Goal: Task Accomplishment & Management: Complete application form

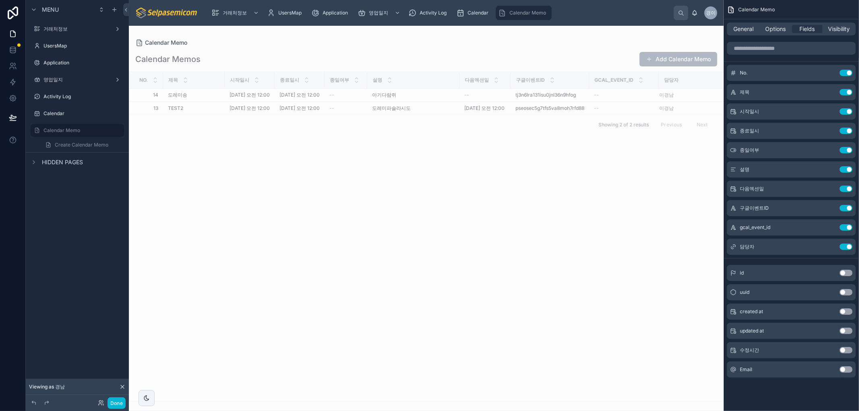
drag, startPoint x: 516, startPoint y: 282, endPoint x: 525, endPoint y: 293, distance: 14.0
click at [524, 284] on div "No. 제목 시작일시 종료일시 종일여부 설명 다음엑션일 구글이벤트ID Gcal_event_id 담당자 14 14 도레미송 도레미송 2025. …" at bounding box center [426, 236] width 594 height 329
drag, startPoint x: 501, startPoint y: 287, endPoint x: 522, endPoint y: 295, distance: 22.4
click at [501, 287] on div "No. 제목 시작일시 종료일시 종일여부 설명 다음엑션일 구글이벤트ID Gcal_event_id 담당자 14 14 도레미송 도레미송 2025. …" at bounding box center [426, 236] width 594 height 329
click at [469, 328] on div "No. 제목 시작일시 종료일시 종일여부 설명 다음엑션일 구글이벤트ID Gcal_event_id 담당자 14 14 도레미송 도레미송 2025. …" at bounding box center [426, 236] width 594 height 329
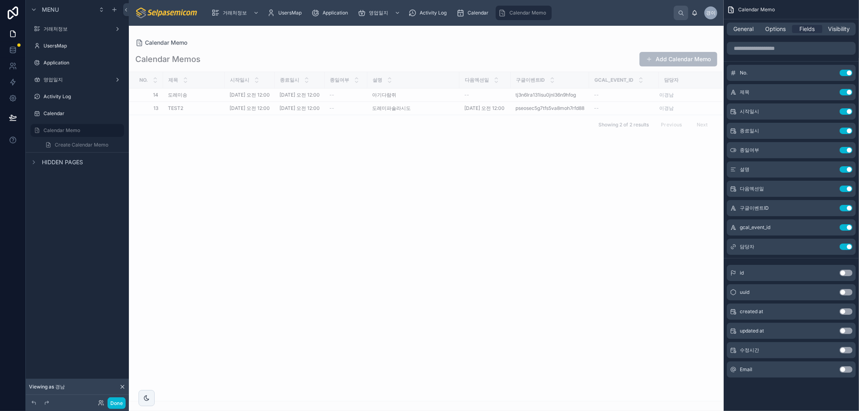
drag, startPoint x: 387, startPoint y: 219, endPoint x: 339, endPoint y: 219, distance: 48.3
click at [387, 220] on div "No. 제목 시작일시 종료일시 종일여부 설명 다음엑션일 구글이벤트ID Gcal_event_id 담당자 14 14 도레미송 도레미송 2025. …" at bounding box center [426, 236] width 594 height 329
drag, startPoint x: 223, startPoint y: 77, endPoint x: 200, endPoint y: 75, distance: 23.8
click at [200, 75] on div at bounding box center [200, 80] width 3 height 16
click at [653, 227] on div "No. 제목 시작일시 종료일시 종일여부 설명 다음엑션일 구글이벤트ID Gcal_event_id 담당자 14 14 도레미송 도레미송 2025. …" at bounding box center [426, 236] width 594 height 329
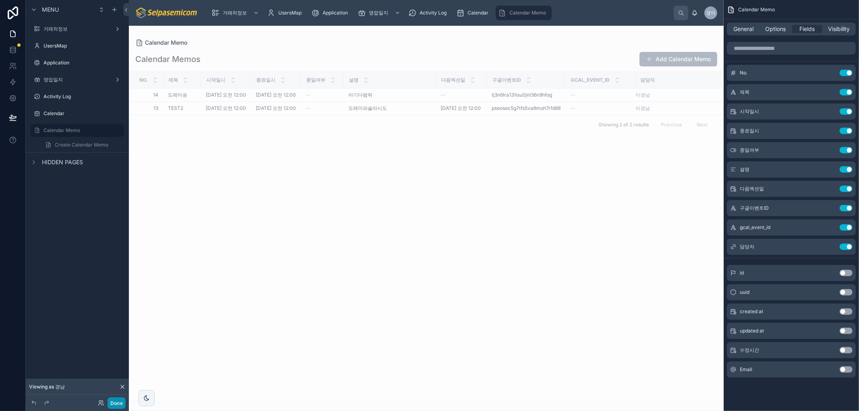
drag, startPoint x: 114, startPoint y: 401, endPoint x: 113, endPoint y: 411, distance: 9.7
click at [114, 400] on button "Done" at bounding box center [116, 403] width 18 height 12
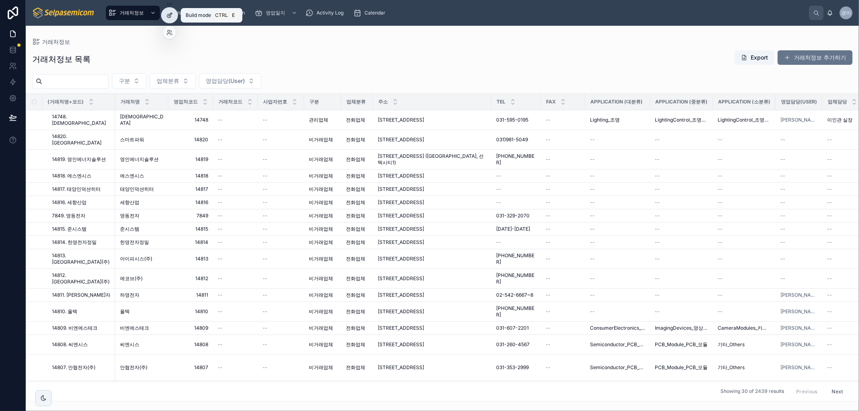
click at [171, 14] on icon at bounding box center [169, 15] width 6 height 6
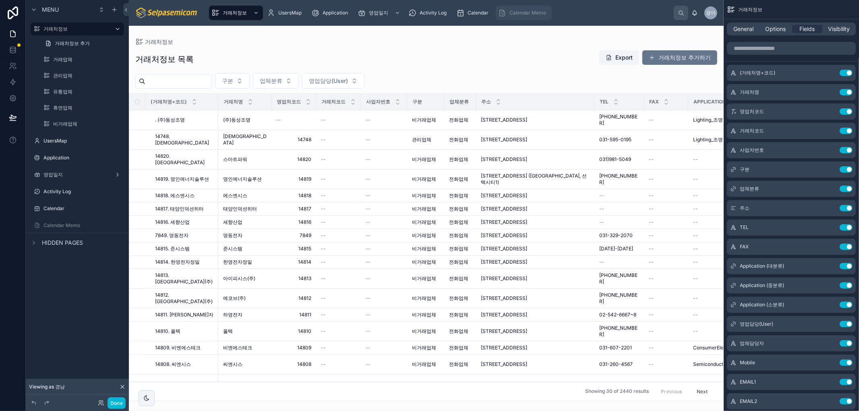
click at [512, 13] on span "Calendar Memo" at bounding box center [527, 13] width 37 height 6
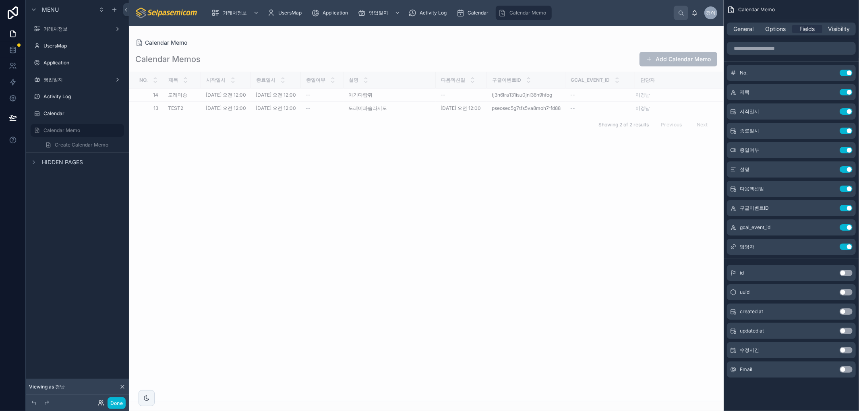
click at [100, 403] on icon at bounding box center [101, 403] width 6 height 6
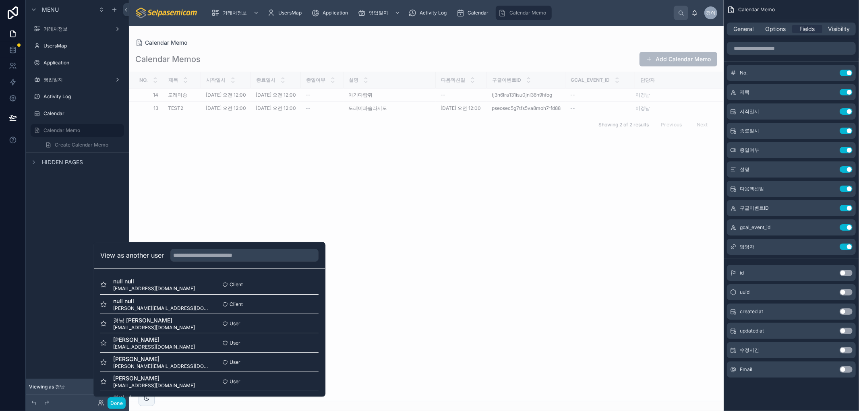
scroll to position [97, 0]
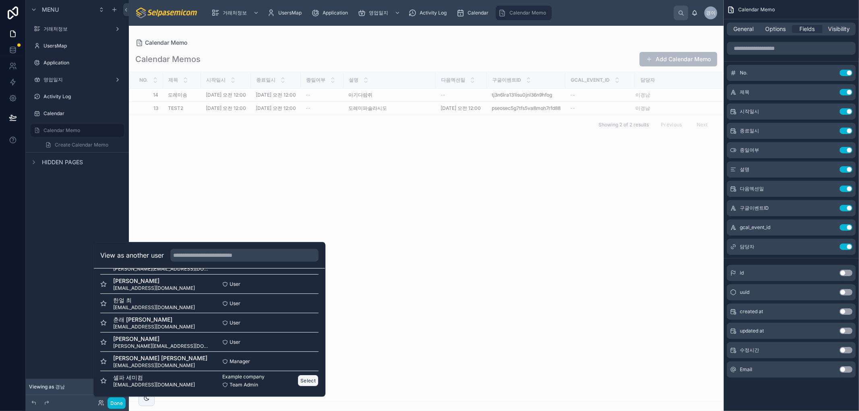
click at [299, 382] on button "Select" at bounding box center [307, 381] width 21 height 12
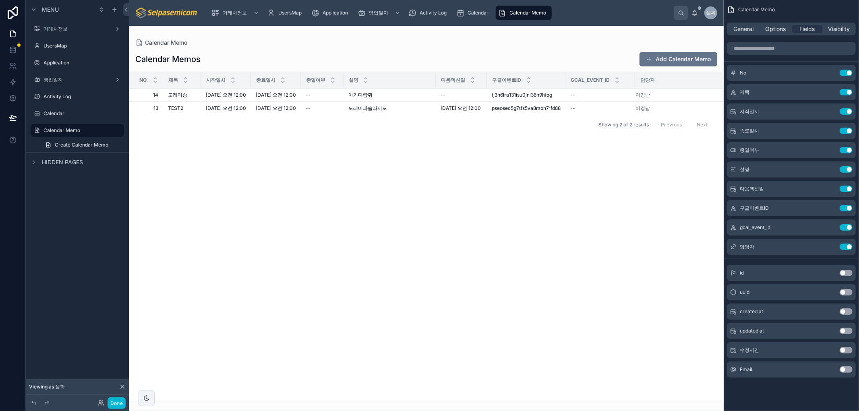
click at [371, 208] on div at bounding box center [426, 218] width 594 height 385
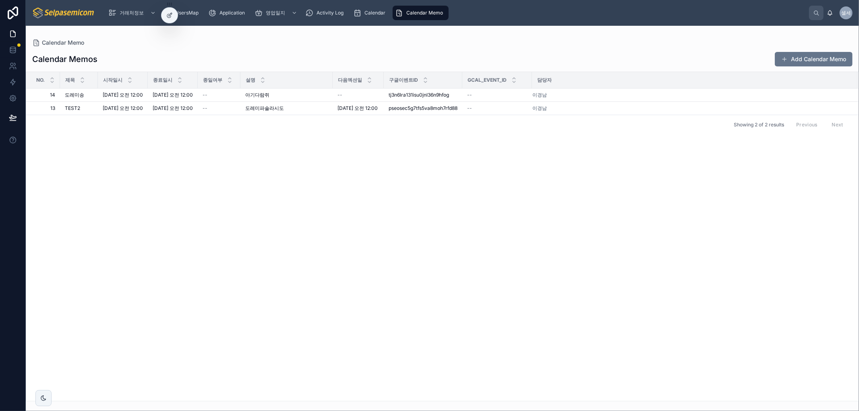
drag, startPoint x: 122, startPoint y: 280, endPoint x: 123, endPoint y: 293, distance: 12.5
click at [122, 281] on div "No. 제목 시작일시 종료일시 종일여부 설명 다음엑션일 구글이벤트ID Gcal_event_id 담당자 14 14 [PERSON_NAME] [D…" at bounding box center [442, 236] width 832 height 329
click at [165, 15] on div at bounding box center [169, 15] width 16 height 15
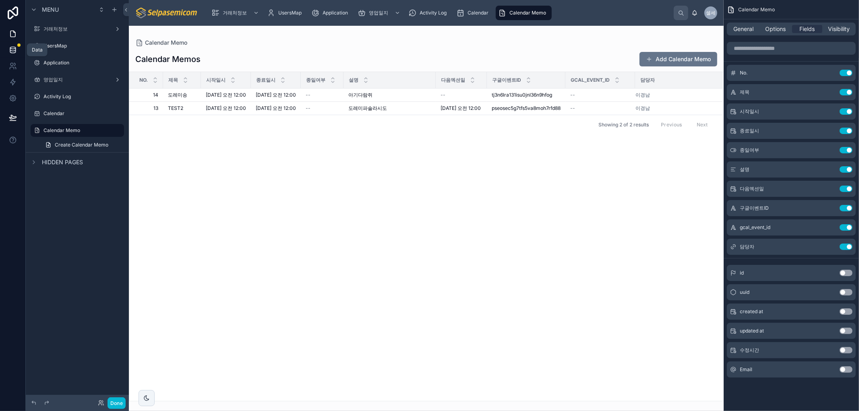
click at [10, 53] on icon at bounding box center [12, 51] width 5 height 3
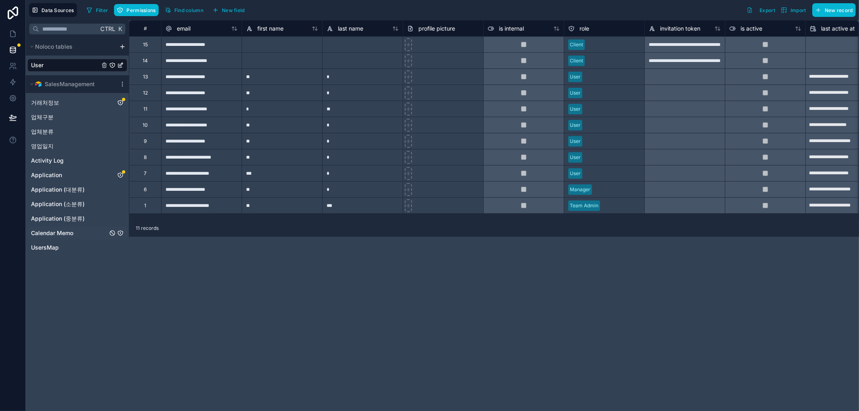
click at [49, 232] on span "Calendar Memo" at bounding box center [52, 233] width 42 height 8
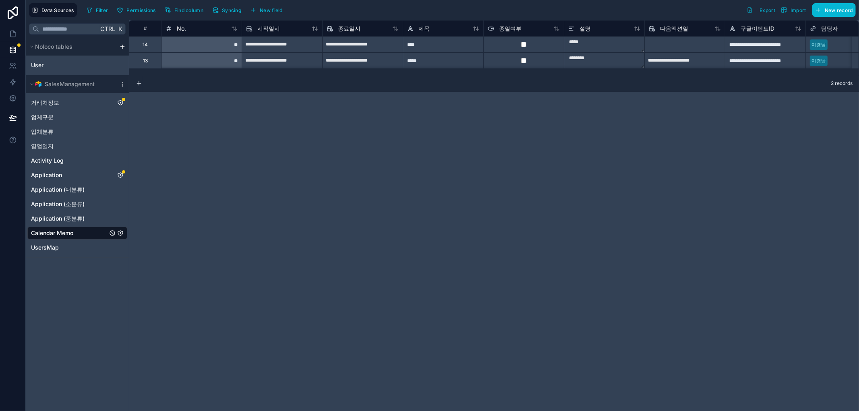
drag, startPoint x: 199, startPoint y: 132, endPoint x: 203, endPoint y: 117, distance: 15.4
click at [199, 132] on div "**********" at bounding box center [494, 215] width 730 height 391
click at [219, 9] on button "Syncing" at bounding box center [226, 10] width 35 height 12
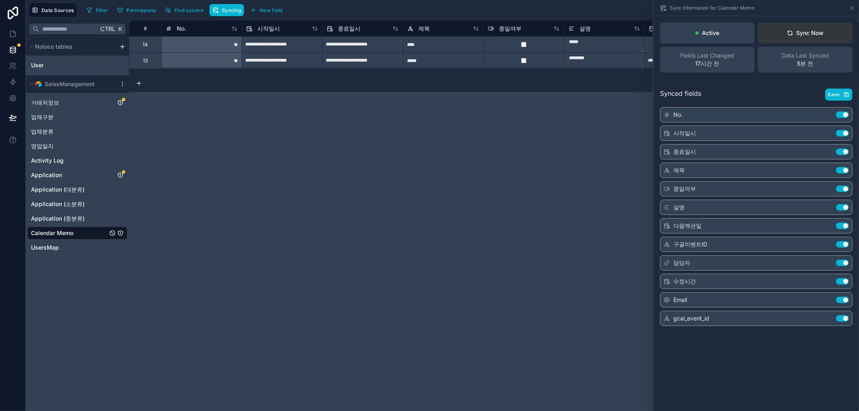
click at [787, 32] on icon at bounding box center [789, 32] width 4 height 2
drag, startPoint x: 425, startPoint y: 223, endPoint x: 435, endPoint y: 226, distance: 10.1
click at [424, 223] on div "**********" at bounding box center [494, 215] width 730 height 391
click at [15, 68] on icon at bounding box center [15, 68] width 1 height 2
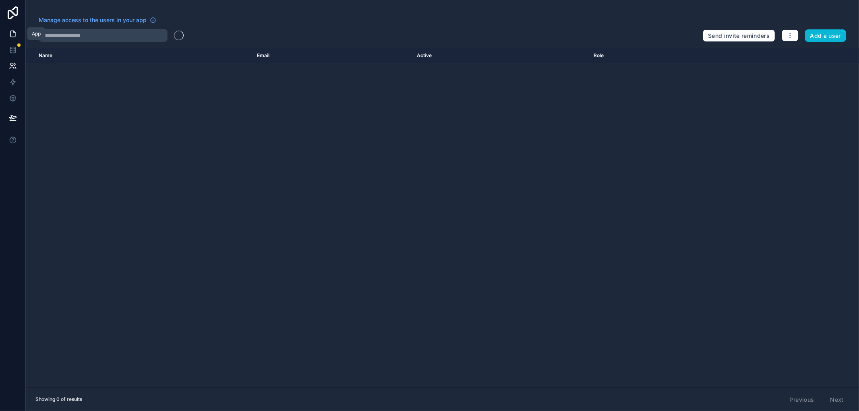
click at [18, 37] on link at bounding box center [12, 34] width 25 height 16
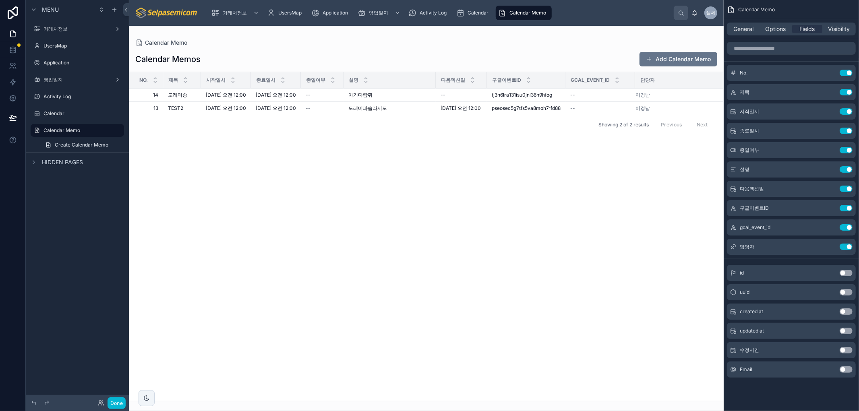
drag, startPoint x: 448, startPoint y: 186, endPoint x: 536, endPoint y: 8, distance: 198.9
click at [456, 163] on div at bounding box center [426, 218] width 594 height 385
click at [471, 10] on span "Calendar" at bounding box center [477, 13] width 21 height 6
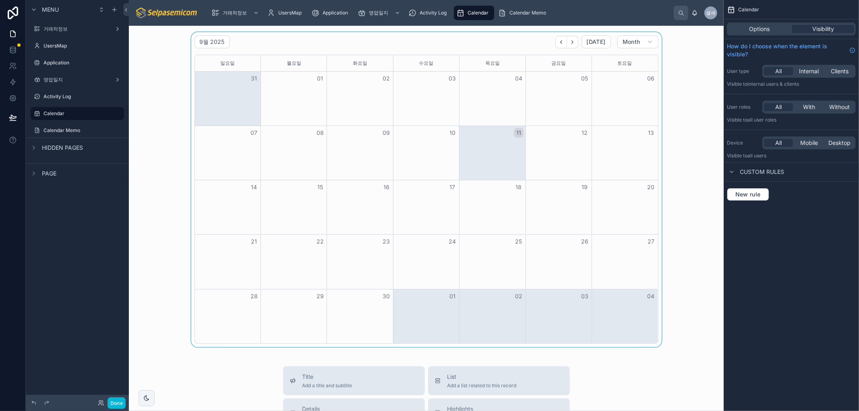
click at [483, 103] on div at bounding box center [426, 189] width 582 height 315
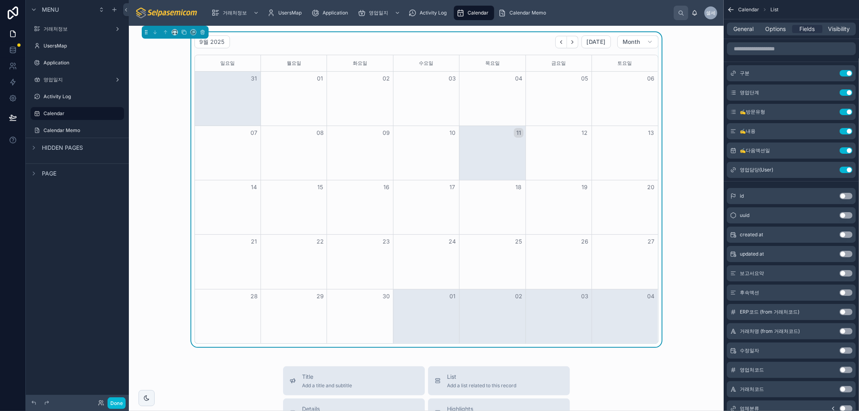
click at [467, 11] on span "Calendar" at bounding box center [477, 13] width 21 height 6
click at [419, 21] on div "거래처정보 UsersMap Application 영업일지 Activity Log Calendar Calendar Memo" at bounding box center [439, 13] width 469 height 18
click at [424, 14] on span "Activity Log" at bounding box center [432, 13] width 27 height 6
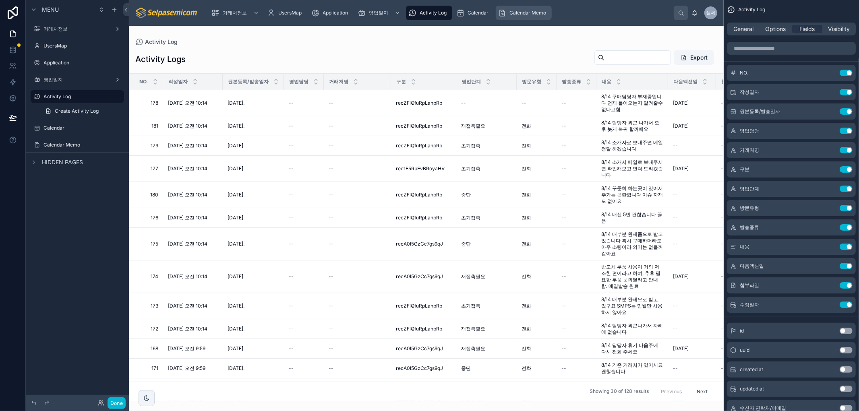
click at [514, 12] on span "Calendar Memo" at bounding box center [527, 13] width 37 height 6
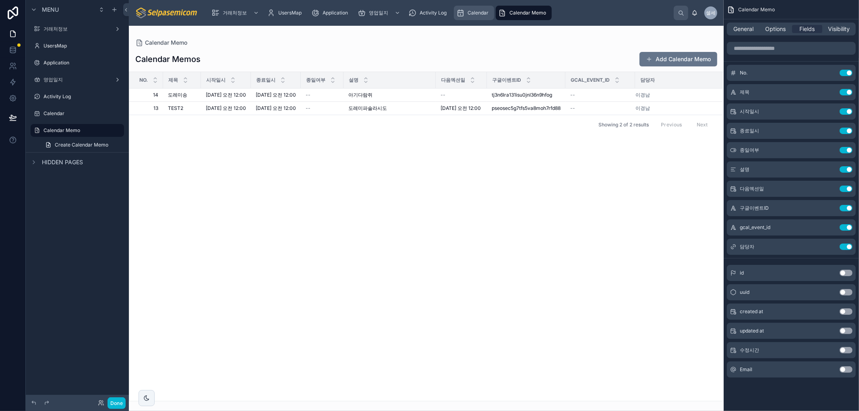
click at [484, 12] on span "Calendar" at bounding box center [477, 13] width 21 height 6
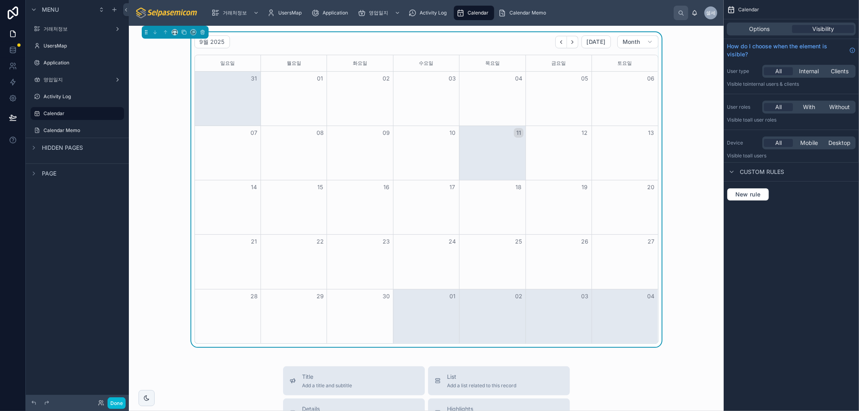
click at [95, 403] on div "Done" at bounding box center [109, 403] width 32 height 12
click at [100, 404] on icon at bounding box center [100, 405] width 3 height 2
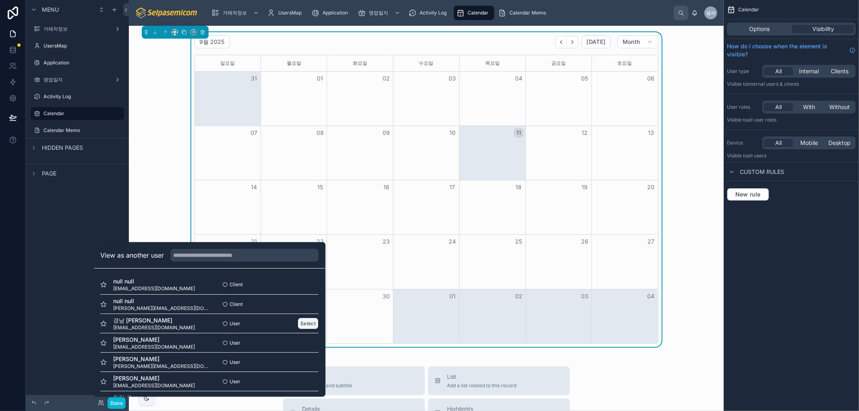
click at [299, 323] on button "Select" at bounding box center [307, 324] width 21 height 12
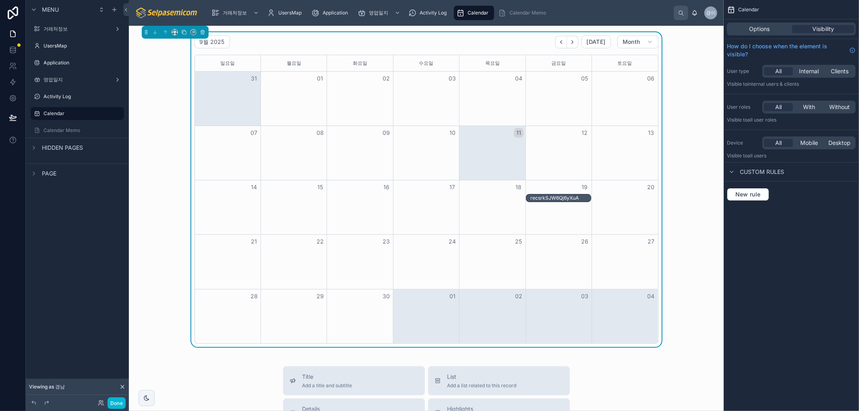
click at [565, 197] on div "recsrkSJW6Qj6yXuA" at bounding box center [560, 198] width 60 height 6
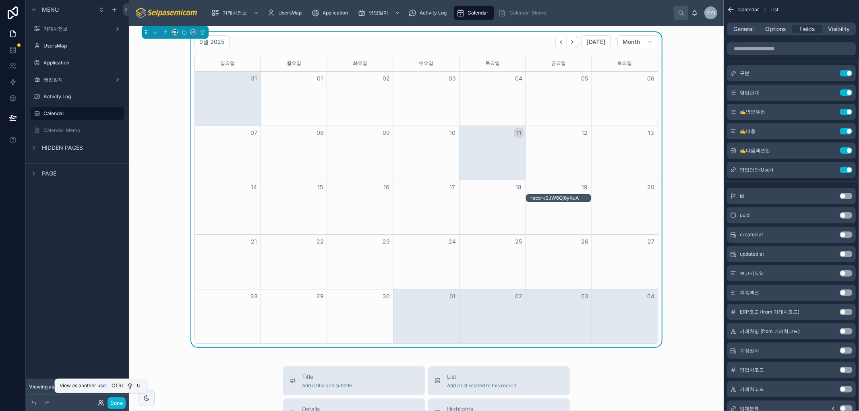
click at [99, 403] on icon at bounding box center [101, 403] width 6 height 6
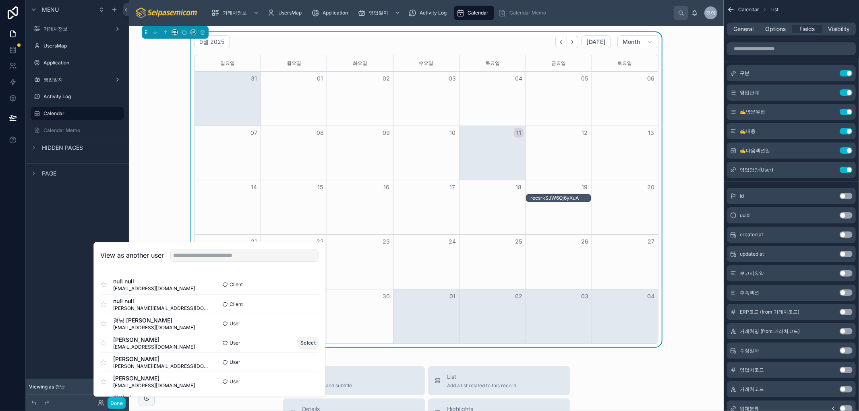
click at [297, 343] on button "Select" at bounding box center [307, 343] width 21 height 12
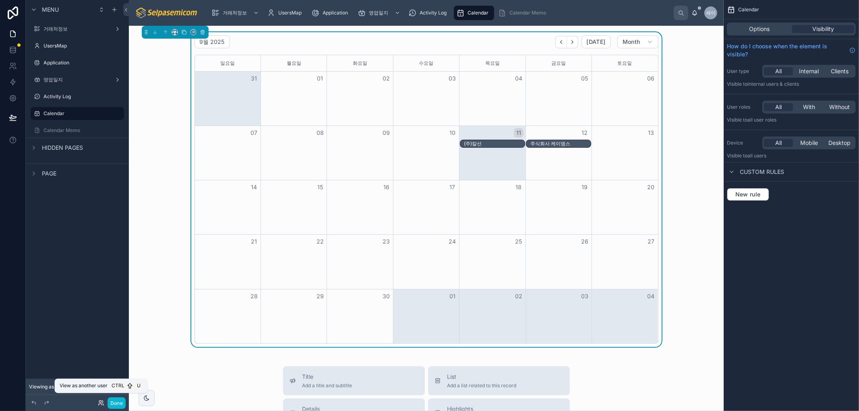
click at [100, 402] on icon at bounding box center [101, 403] width 6 height 6
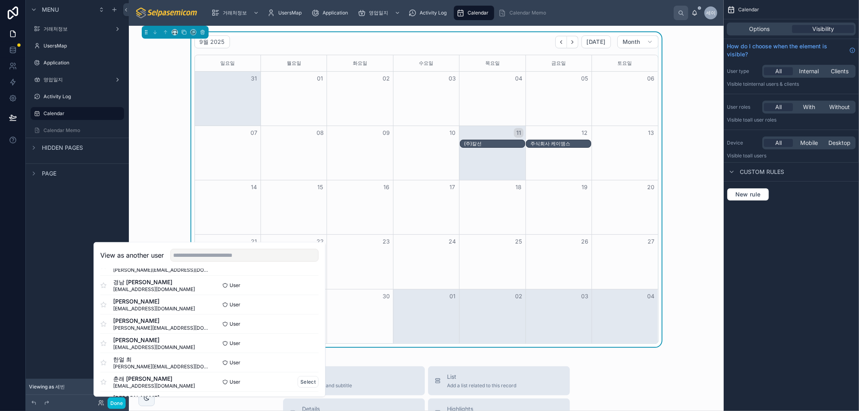
scroll to position [89, 0]
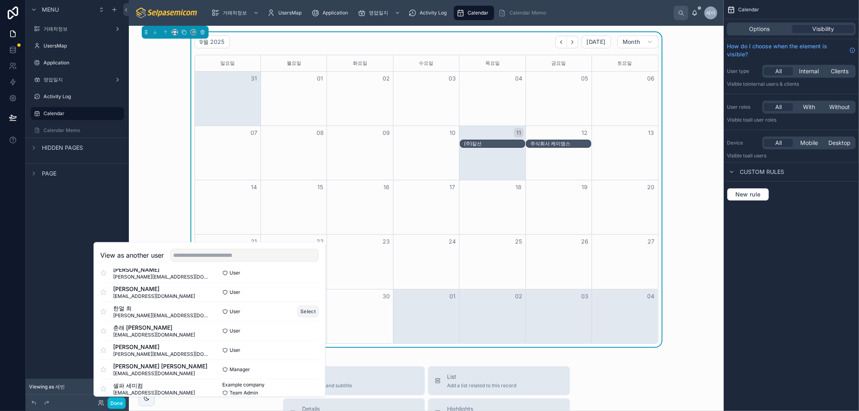
click at [300, 309] on button "Select" at bounding box center [307, 311] width 21 height 12
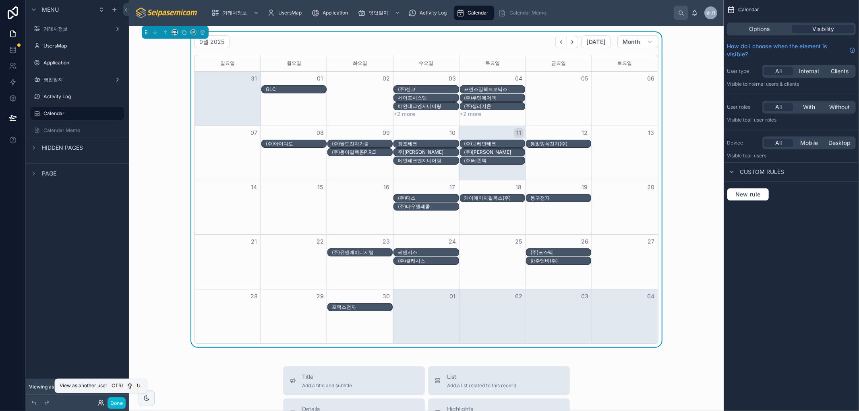
click at [102, 404] on icon at bounding box center [101, 403] width 6 height 6
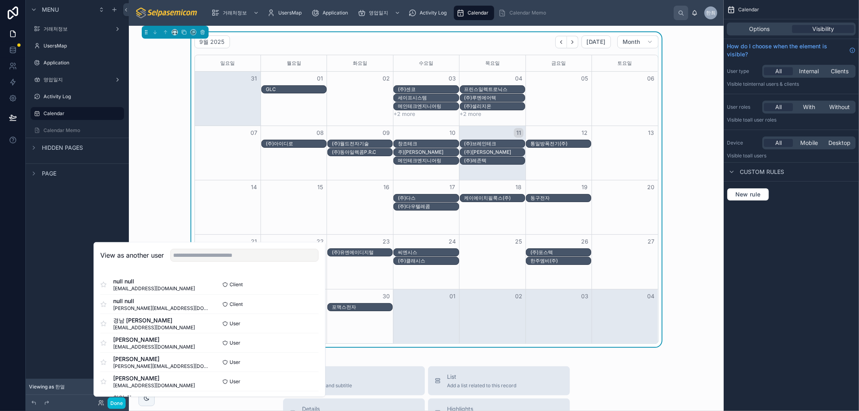
drag, startPoint x: 686, startPoint y: 141, endPoint x: 691, endPoint y: 152, distance: 12.1
click at [687, 143] on div "9월 2025 Today Month 일요일 월요일 화요일 수요일 목요일 금요일 토요일 31 01 02 03 04 05 06 GLC (주)센코 …" at bounding box center [426, 189] width 582 height 315
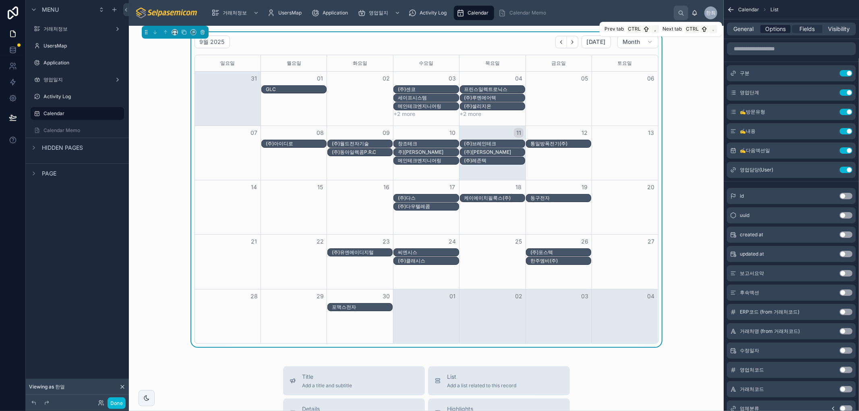
click at [790, 27] on div "Options" at bounding box center [775, 29] width 30 height 8
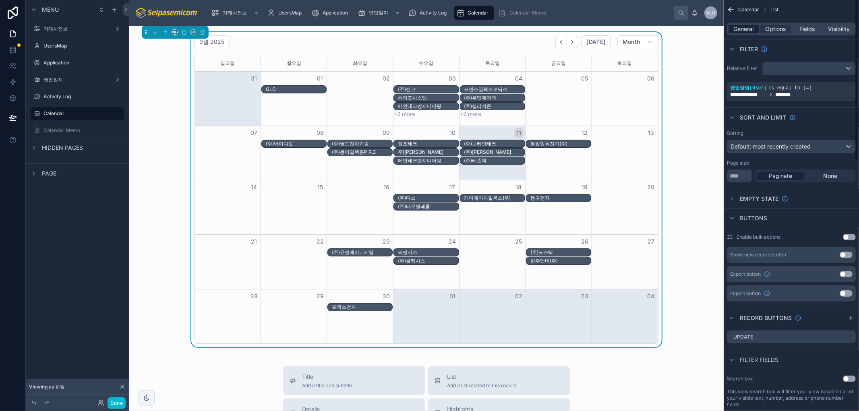
click at [747, 27] on span "General" at bounding box center [743, 29] width 20 height 8
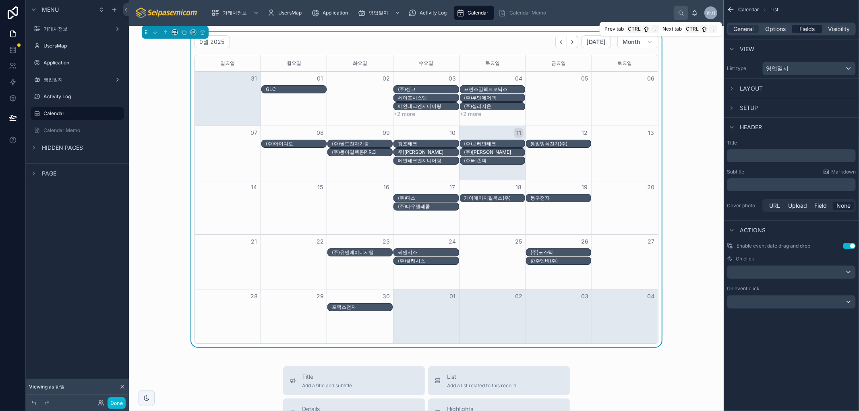
click at [820, 29] on div "Fields" at bounding box center [807, 29] width 30 height 8
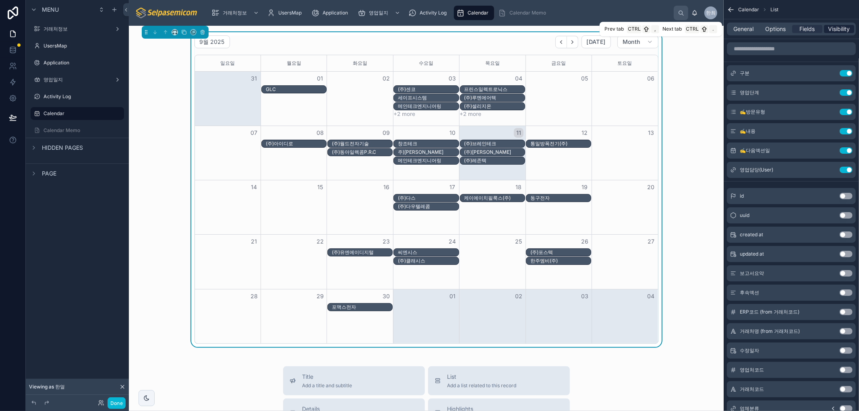
click at [845, 25] on span "Visibility" at bounding box center [839, 29] width 22 height 8
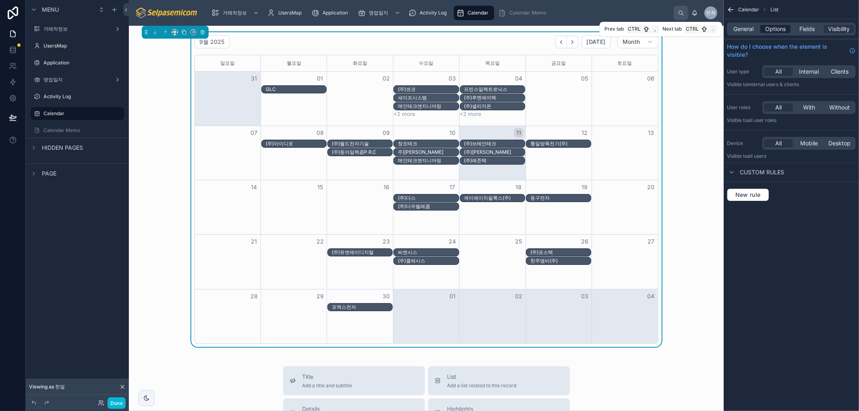
click at [778, 27] on span "Options" at bounding box center [775, 29] width 21 height 8
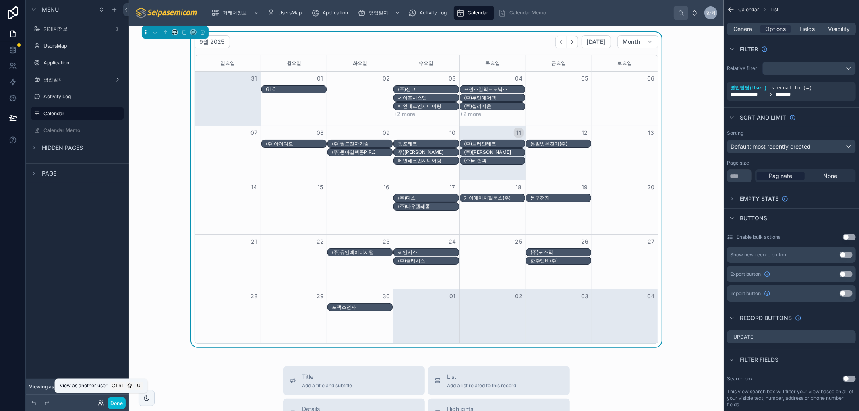
click at [102, 404] on icon at bounding box center [101, 403] width 6 height 6
click at [412, 198] on div "(주)다스" at bounding box center [428, 198] width 60 height 6
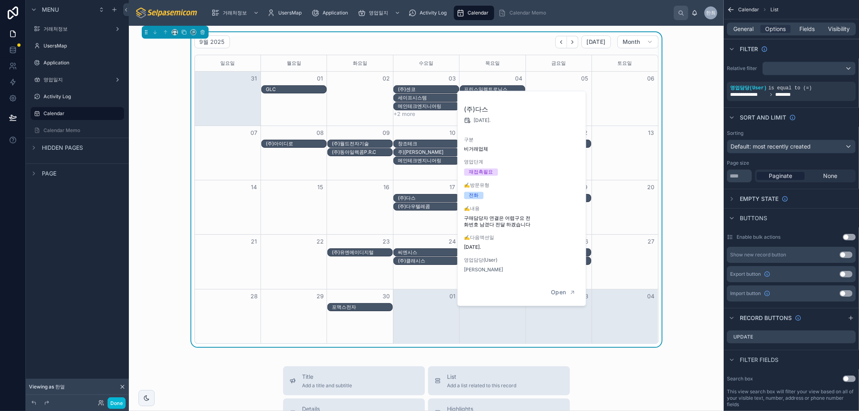
click at [157, 278] on div "9월 2025 Today Month 일요일 월요일 화요일 수요일 목요일 금요일 토요일 31 01 02 03 04 05 06 GLC (주)센코 …" at bounding box center [426, 189] width 582 height 315
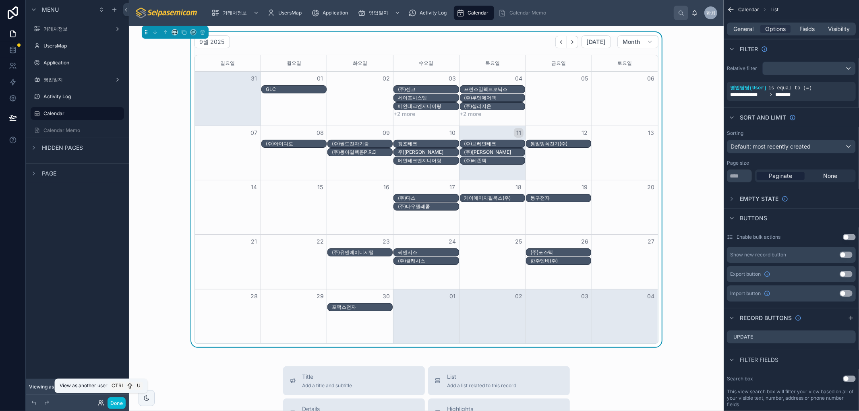
click at [99, 405] on icon at bounding box center [101, 403] width 6 height 6
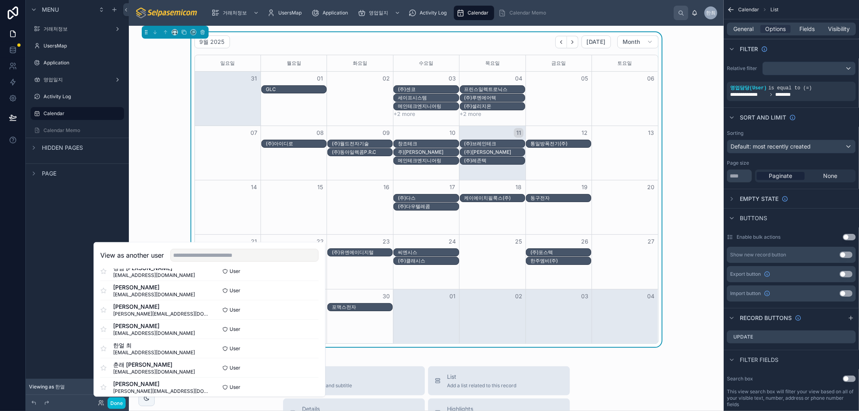
scroll to position [97, 0]
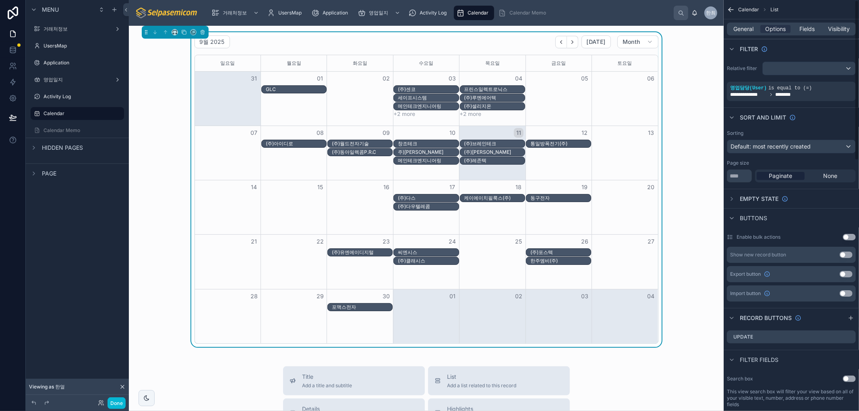
click at [507, 34] on div "9월 2025 Today Month 일요일 월요일 화요일 수요일 목요일 금요일 토요일 31 01 02 03 04 05 06 GLC (주)센코 …" at bounding box center [426, 189] width 582 height 315
click at [522, 10] on span "Calendar Memo" at bounding box center [527, 13] width 37 height 6
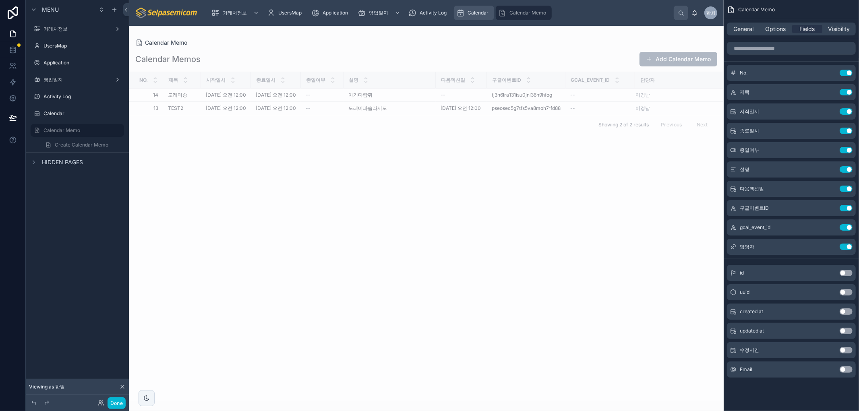
click at [479, 14] on span "Calendar" at bounding box center [477, 13] width 21 height 6
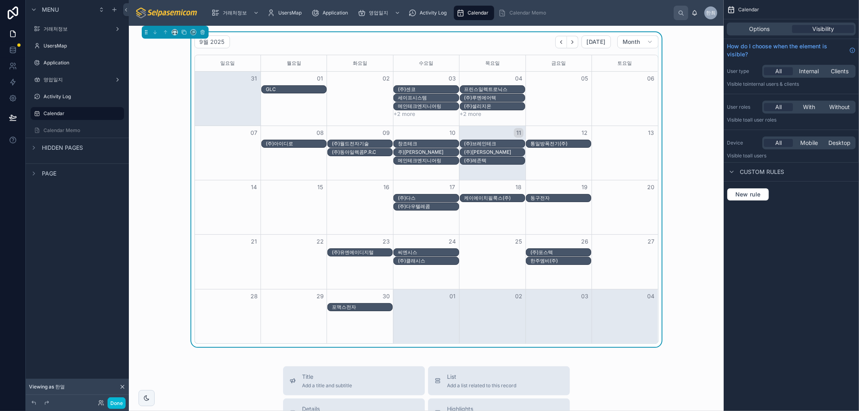
click at [482, 89] on div "프린스일렉트로닉스" at bounding box center [494, 89] width 60 height 6
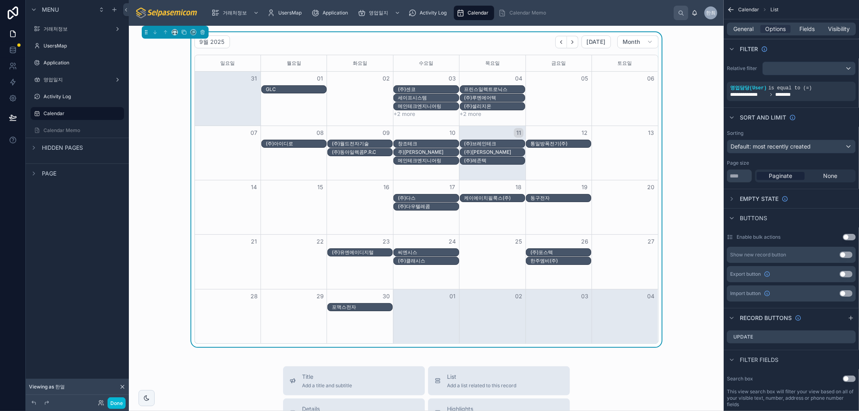
click at [670, 34] on div "9월 2025 Today Month 일요일 월요일 화요일 수요일 목요일 금요일 토요일 31 01 02 03 04 05 06 GLC (주)센코 …" at bounding box center [426, 189] width 582 height 315
drag, startPoint x: 703, startPoint y: 102, endPoint x: 702, endPoint y: 107, distance: 4.9
click at [703, 102] on div "9월 2025 Today Month 일요일 월요일 화요일 수요일 목요일 금요일 토요일 31 01 02 03 04 05 06 GLC (주)센코 …" at bounding box center [426, 189] width 582 height 315
click at [99, 403] on icon at bounding box center [101, 403] width 6 height 6
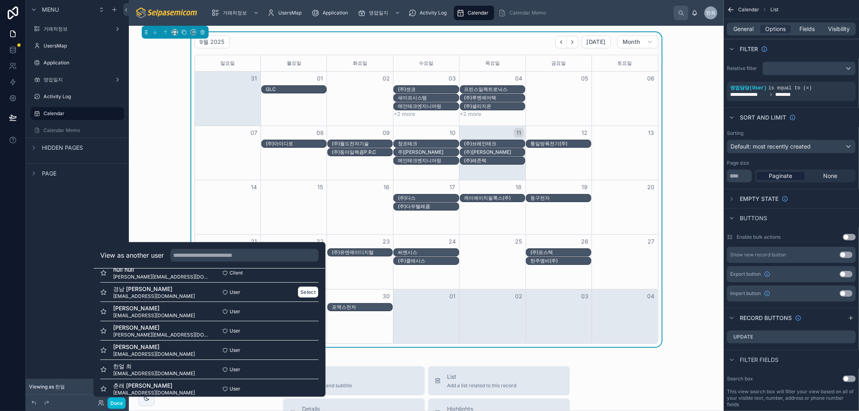
scroll to position [8, 0]
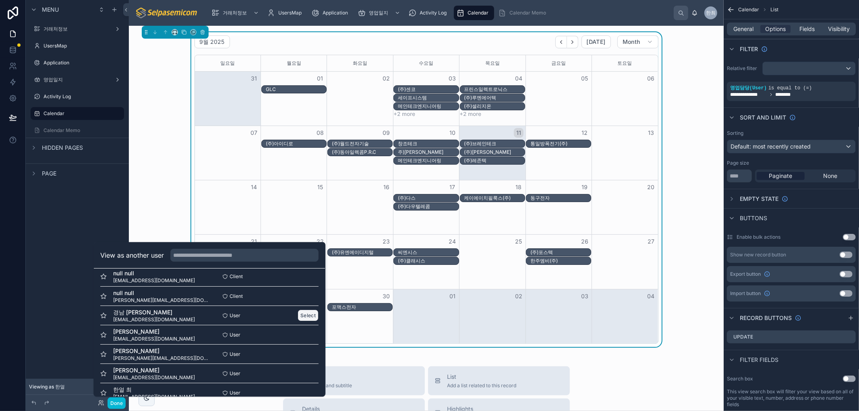
click at [297, 314] on button "Select" at bounding box center [307, 316] width 21 height 12
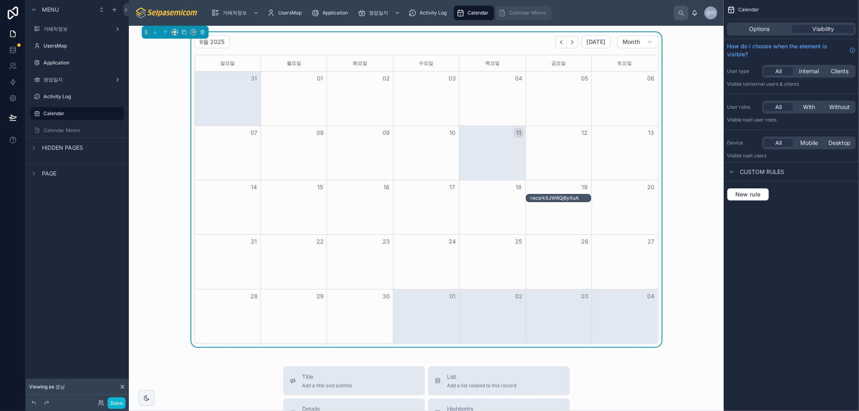
click at [526, 12] on span "Calendar Memo" at bounding box center [527, 13] width 37 height 6
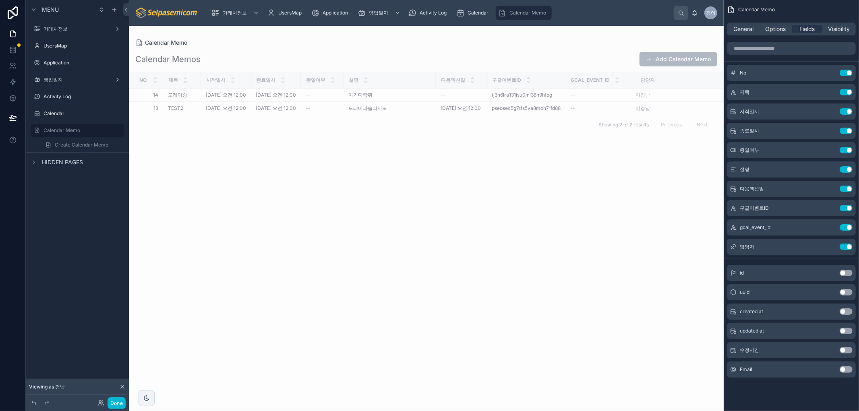
click at [642, 31] on div at bounding box center [426, 218] width 594 height 385
click at [666, 58] on button "Add Calendar Memo" at bounding box center [678, 59] width 78 height 14
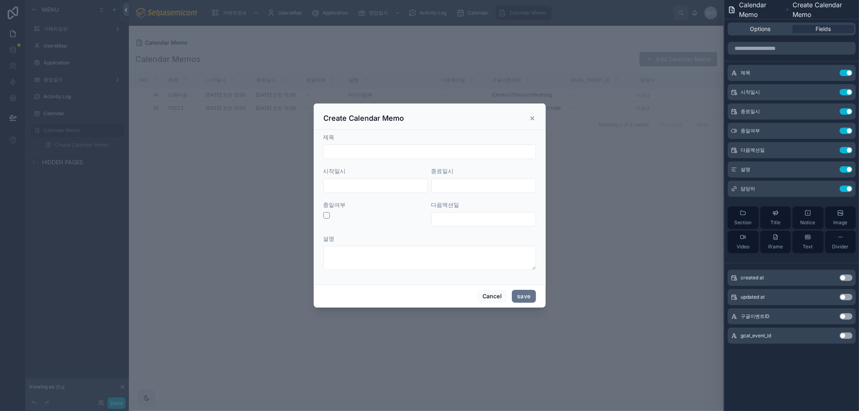
click at [388, 153] on input "text" at bounding box center [430, 151] width 212 height 11
click at [369, 150] on input "*****" at bounding box center [430, 151] width 212 height 11
type input "*"
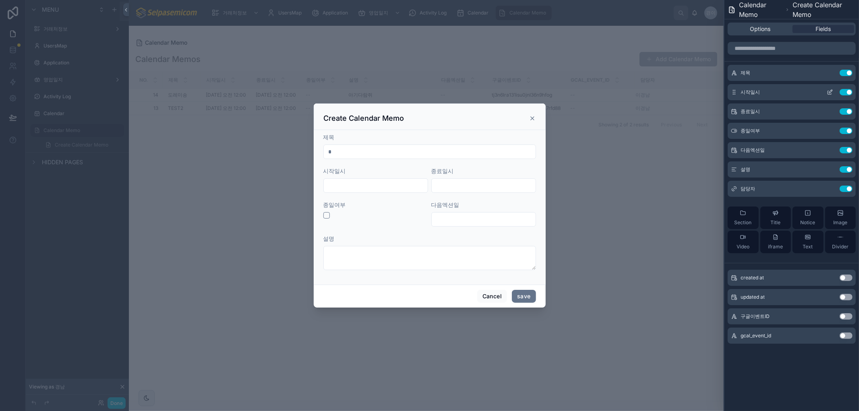
type input "*"
type input "******"
click at [386, 192] on div at bounding box center [375, 185] width 105 height 14
click at [393, 184] on input "text" at bounding box center [376, 185] width 104 height 11
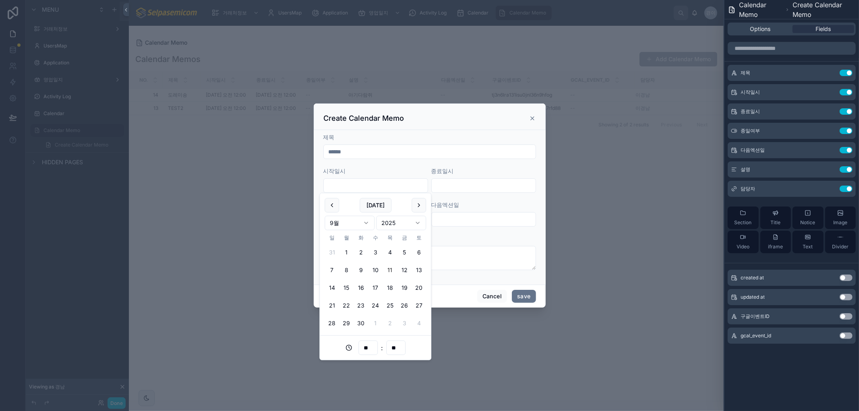
click at [388, 272] on button "11" at bounding box center [389, 270] width 14 height 14
type input "**********"
click at [465, 235] on div "설명" at bounding box center [429, 239] width 213 height 8
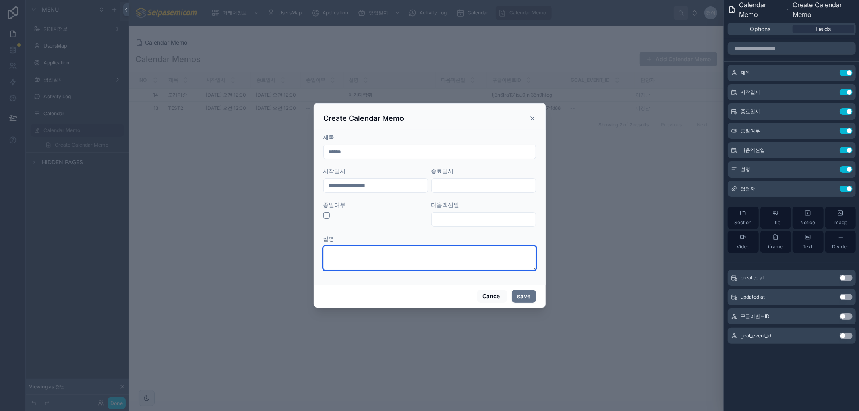
click at [341, 257] on textarea at bounding box center [429, 258] width 213 height 24
type textarea "*"
type textarea "****"
click at [528, 296] on button "save" at bounding box center [524, 296] width 24 height 13
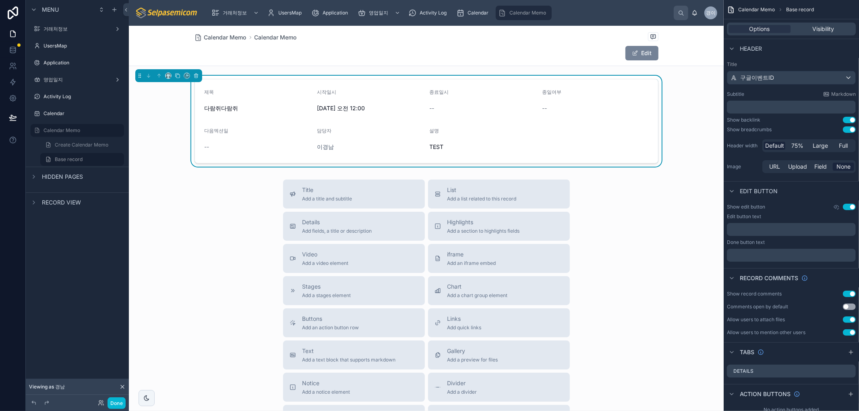
click at [636, 54] on button "Edit" at bounding box center [641, 53] width 33 height 14
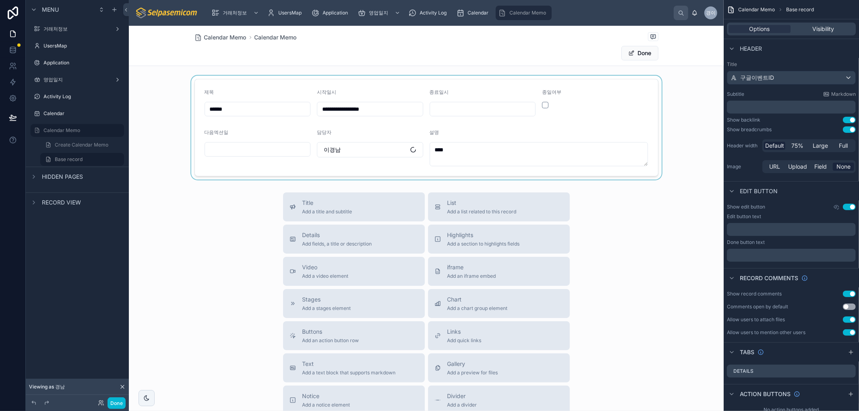
click at [457, 101] on div at bounding box center [426, 128] width 594 height 104
click at [444, 113] on input "text" at bounding box center [482, 108] width 105 height 11
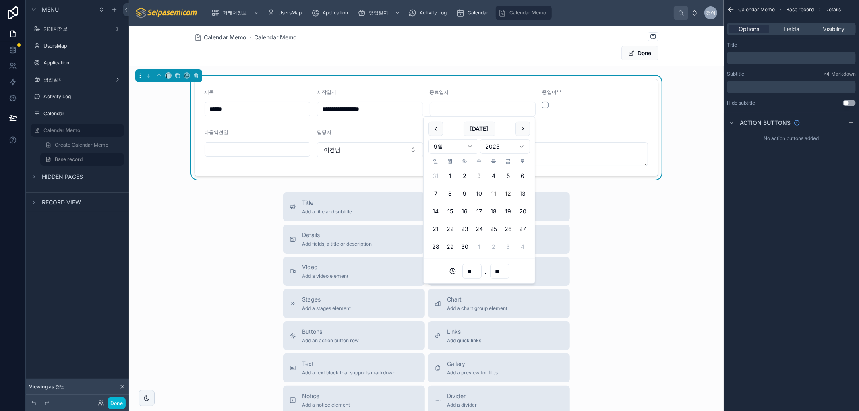
click at [506, 192] on button "12" at bounding box center [508, 193] width 14 height 14
type input "**********"
click at [608, 211] on div "Title Add a title and subtitle List Add a list related to this record Details A…" at bounding box center [426, 335] width 594 height 287
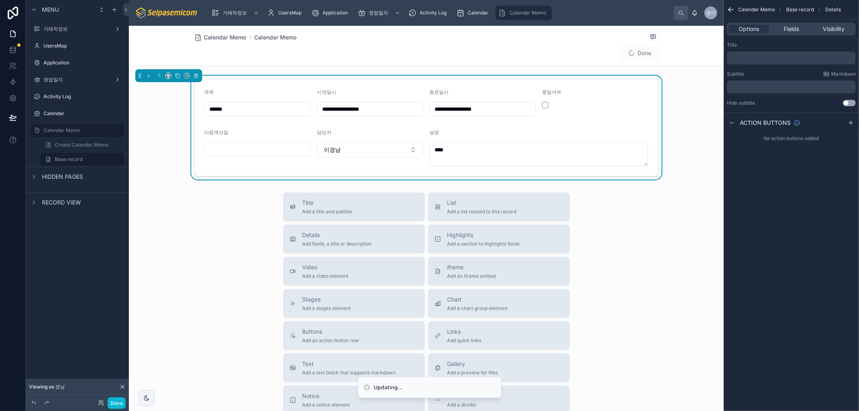
click at [641, 50] on span "Done" at bounding box center [639, 53] width 37 height 14
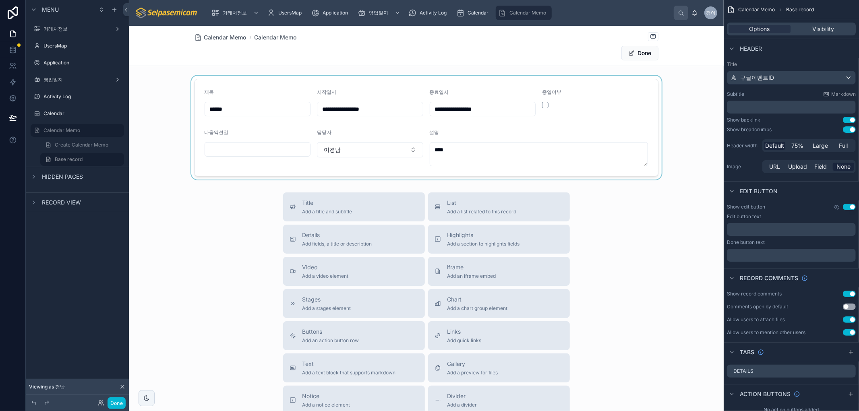
click at [541, 107] on div at bounding box center [426, 128] width 594 height 104
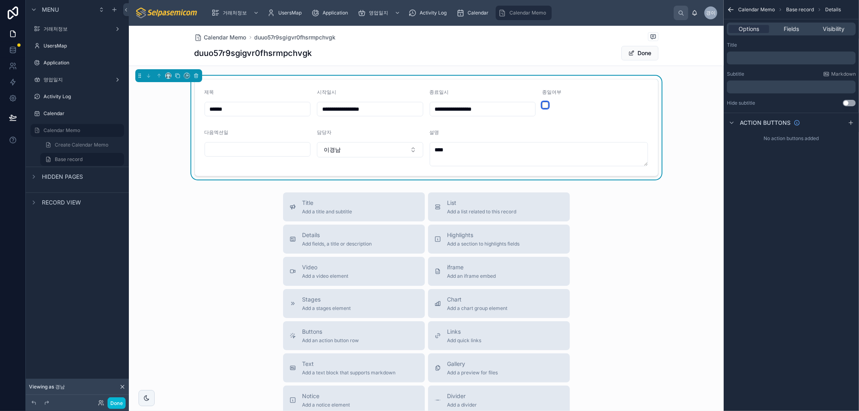
click at [542, 103] on button "button" at bounding box center [545, 105] width 6 height 6
click at [542, 105] on button "button" at bounding box center [545, 105] width 6 height 6
click at [649, 223] on div "Title Add a title and subtitle List Add a list related to this record Details A…" at bounding box center [426, 335] width 594 height 287
click at [684, 258] on div "Title Add a title and subtitle List Add a list related to this record Details A…" at bounding box center [426, 335] width 594 height 287
click at [423, 14] on span "Activity Log" at bounding box center [432, 13] width 27 height 6
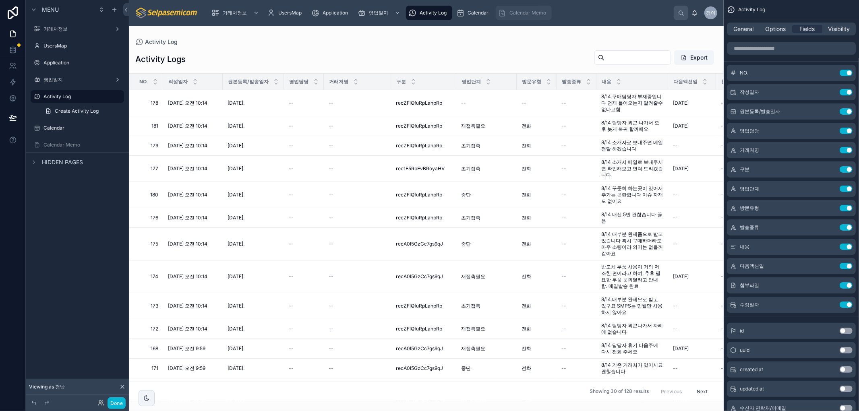
click at [495, 10] on link "Calendar Memo" at bounding box center [523, 13] width 56 height 14
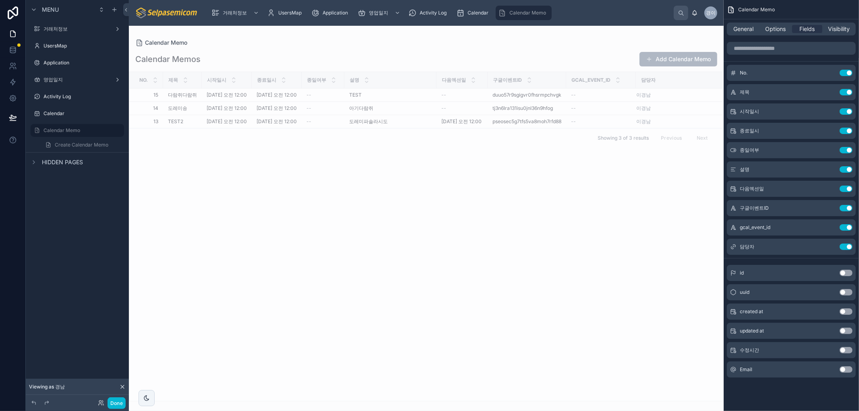
click at [423, 275] on div "No. 제목 시작일시 종료일시 종일여부 설명 다음엑션일 구글이벤트ID Gcal_event_id 담당자 15 15 다람쥐다람쥐 다람쥐다람쥐 [D…" at bounding box center [426, 236] width 594 height 329
